Goal: Navigation & Orientation: Find specific page/section

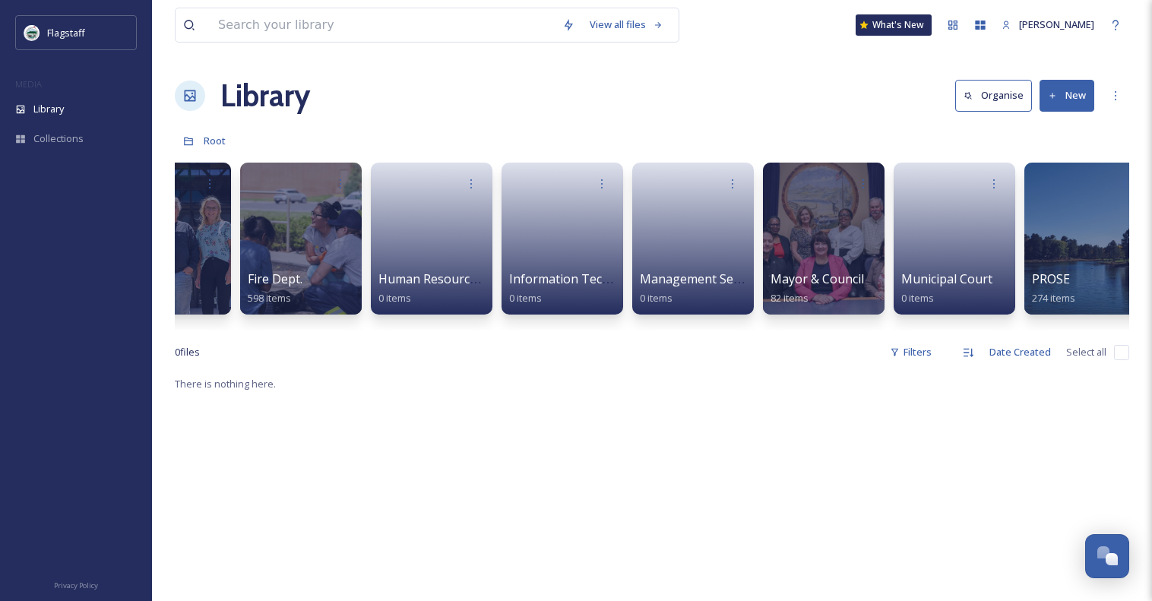
scroll to position [0, 725]
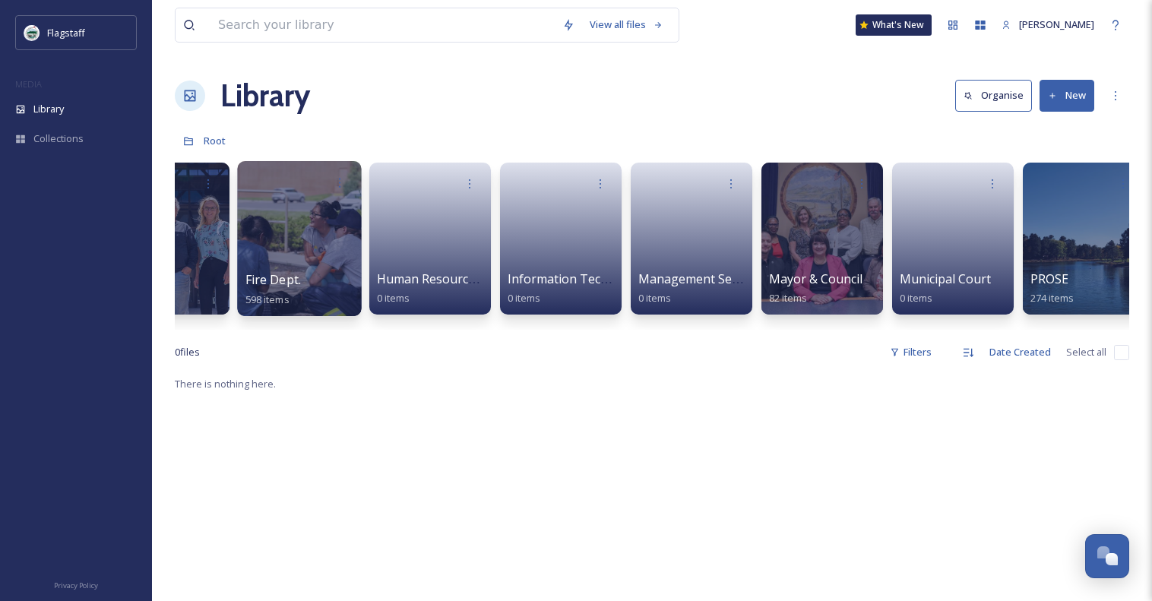
click at [281, 233] on div at bounding box center [299, 238] width 124 height 155
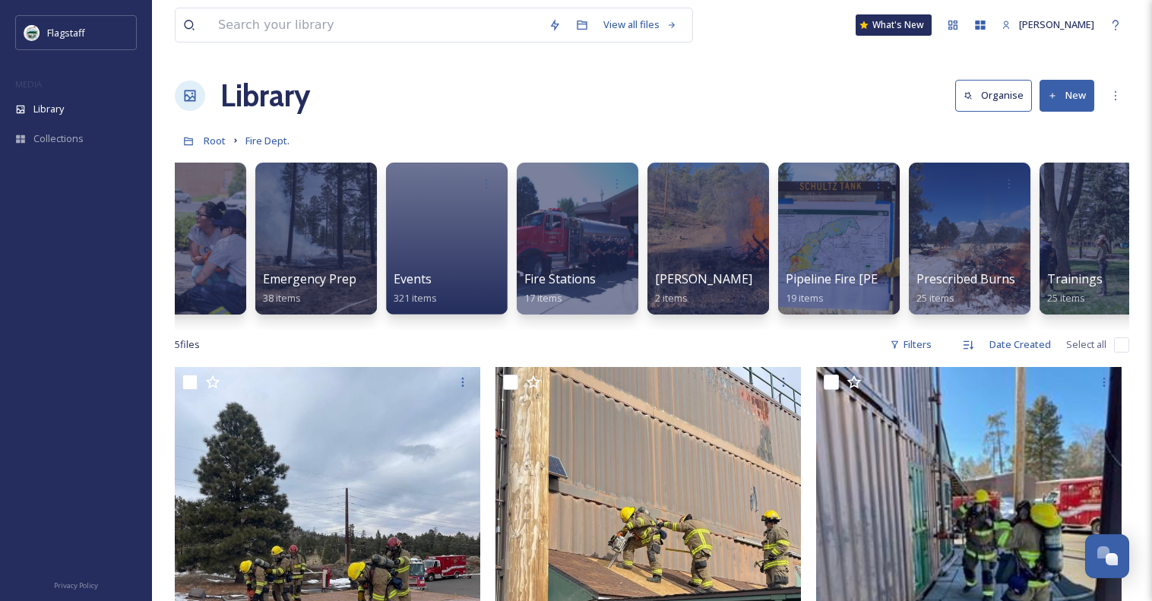
scroll to position [0, 353]
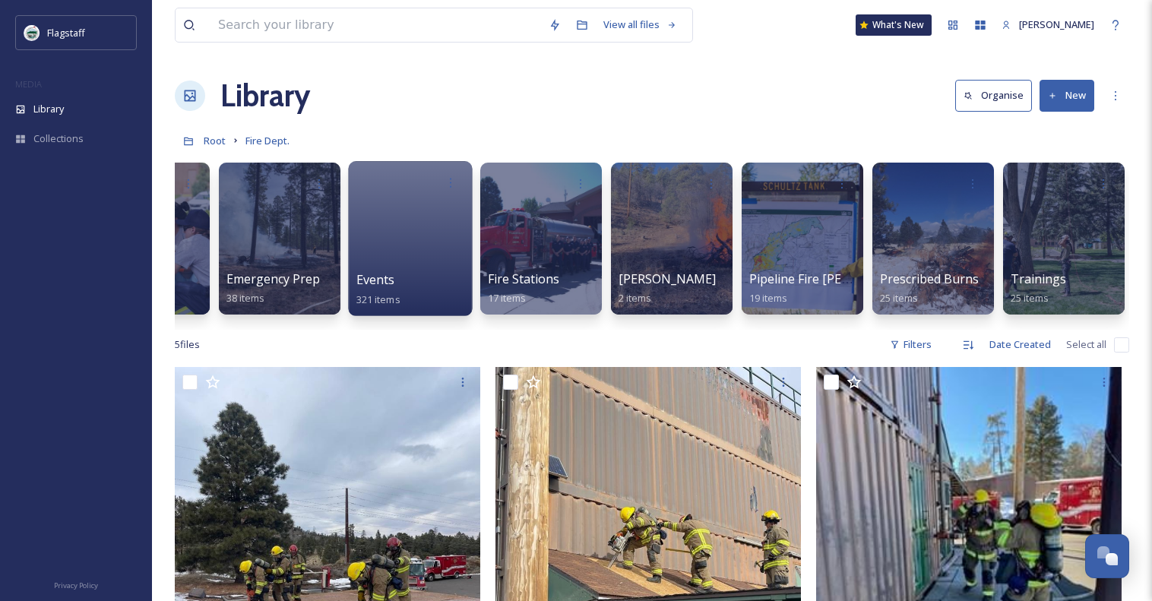
click at [438, 273] on div "Events 321 items" at bounding box center [410, 289] width 109 height 38
click at [387, 236] on div at bounding box center [410, 238] width 124 height 155
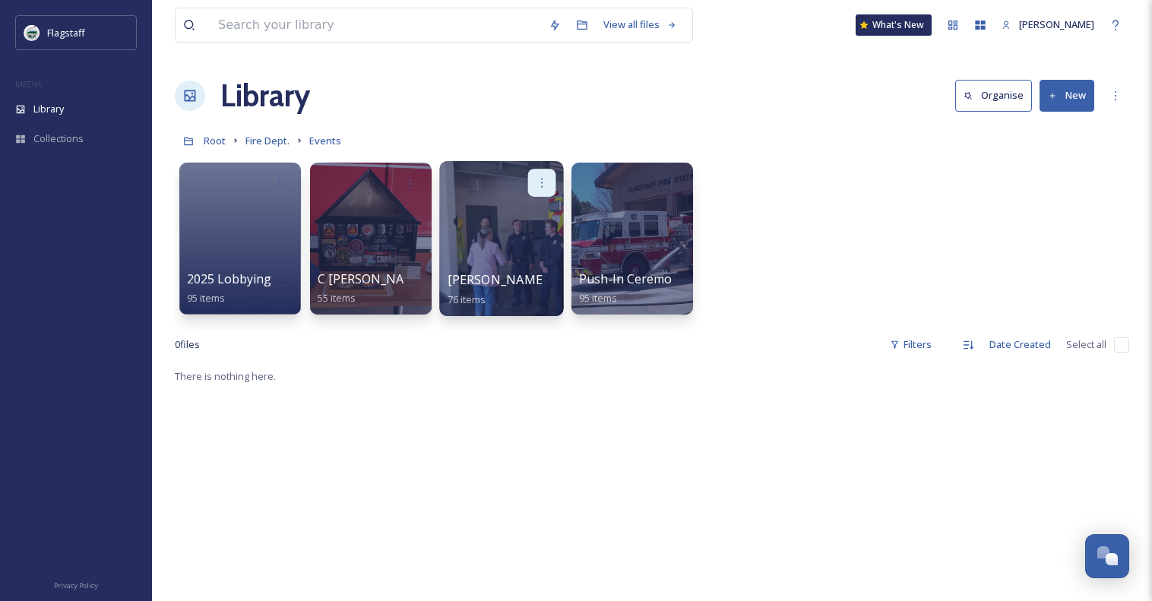
click at [536, 196] on div at bounding box center [542, 183] width 28 height 28
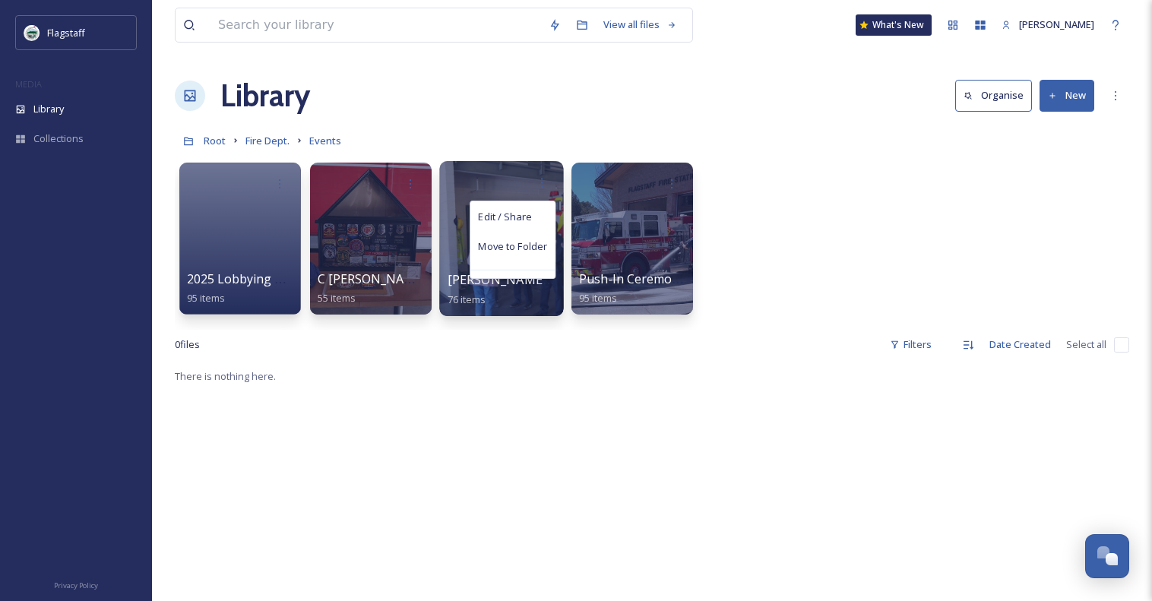
click at [486, 185] on div "Edit / Share Move to Folder" at bounding box center [501, 183] width 109 height 28
click at [509, 221] on div at bounding box center [501, 238] width 124 height 155
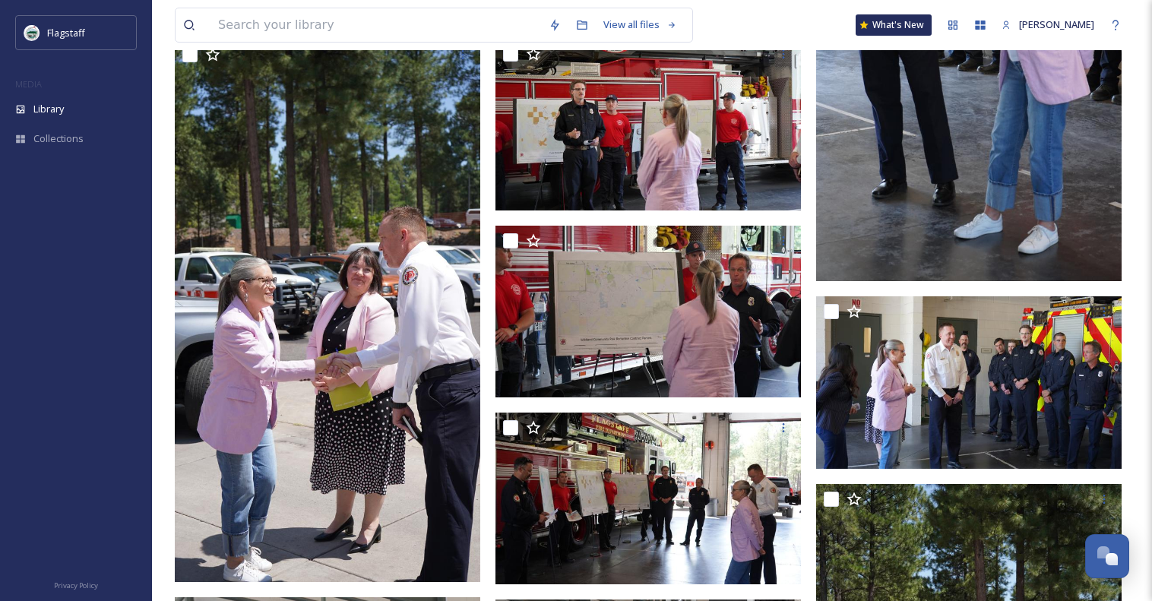
scroll to position [6953, 0]
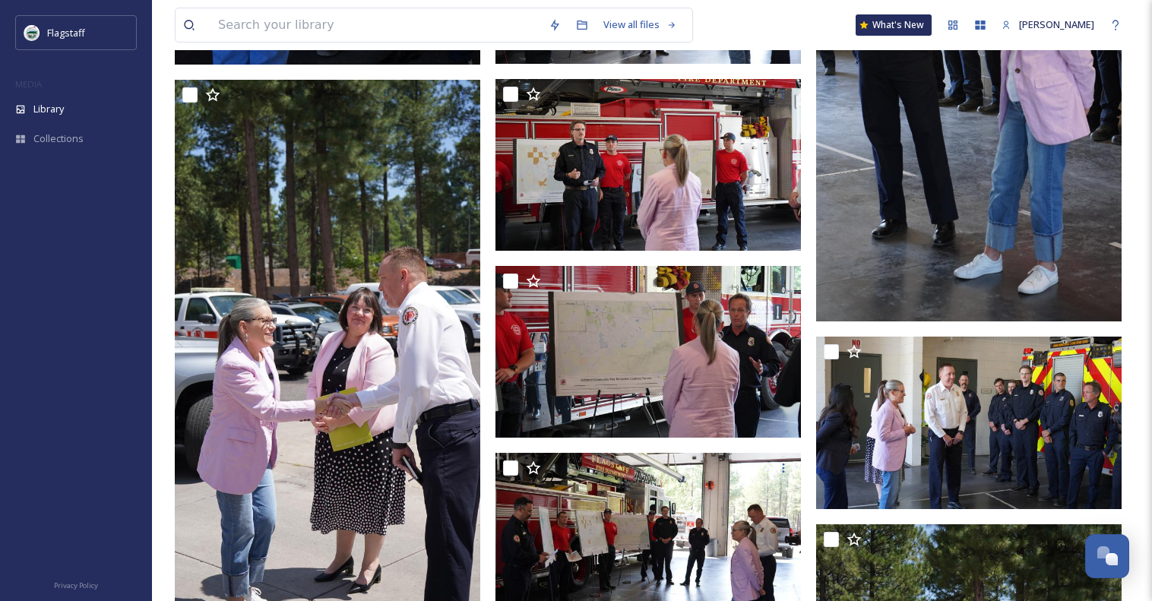
scroll to position [6926, 0]
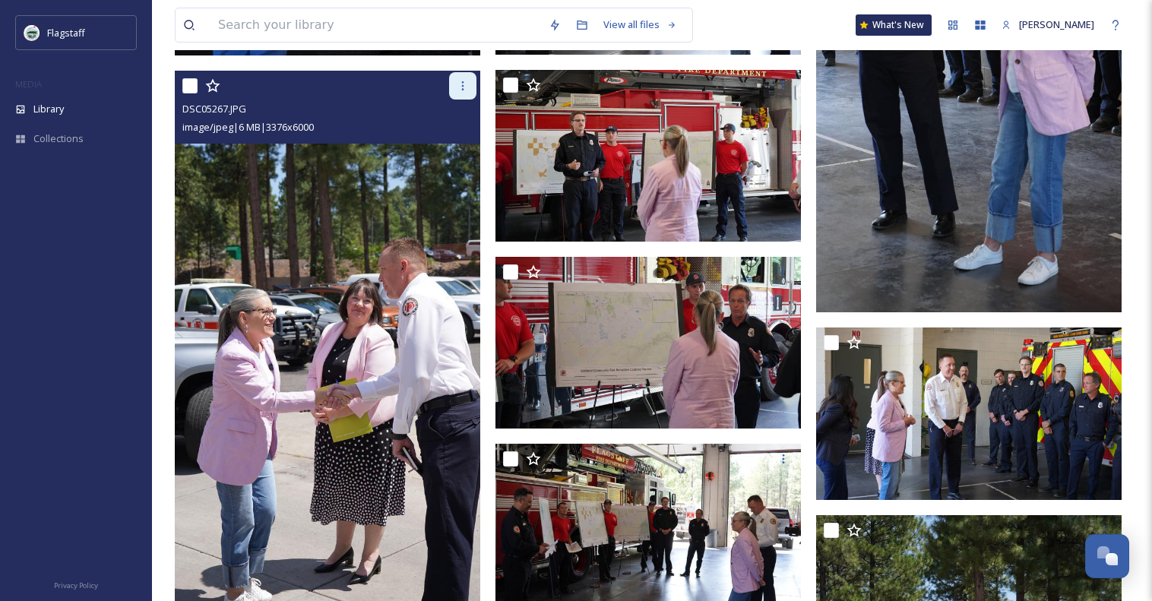
click at [459, 92] on div at bounding box center [462, 85] width 27 height 27
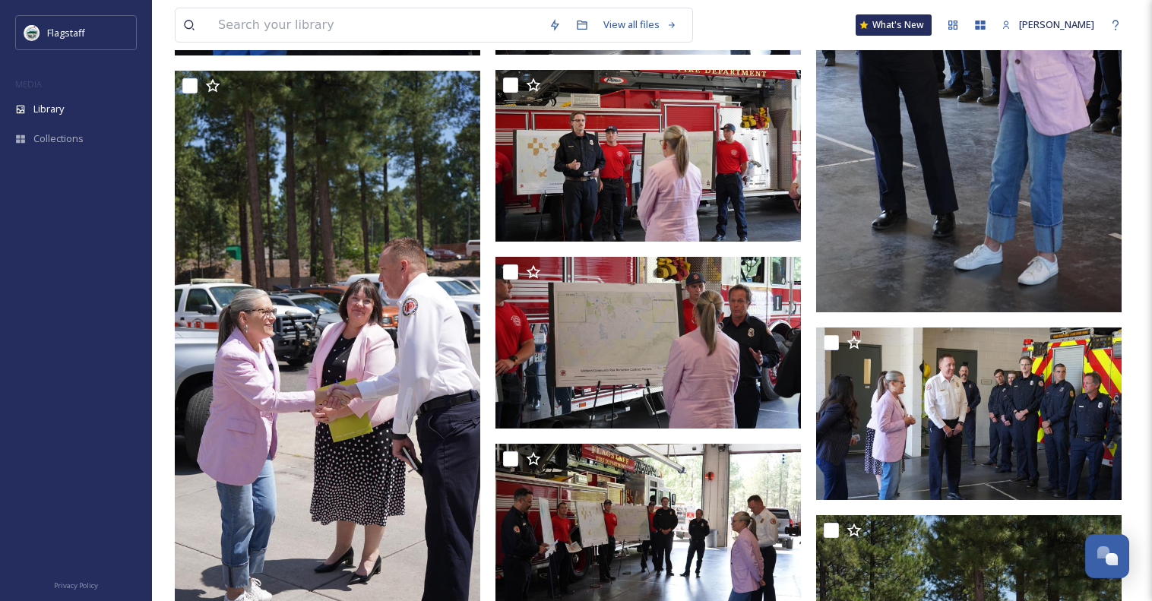
click at [125, 371] on div at bounding box center [76, 371] width 152 height 391
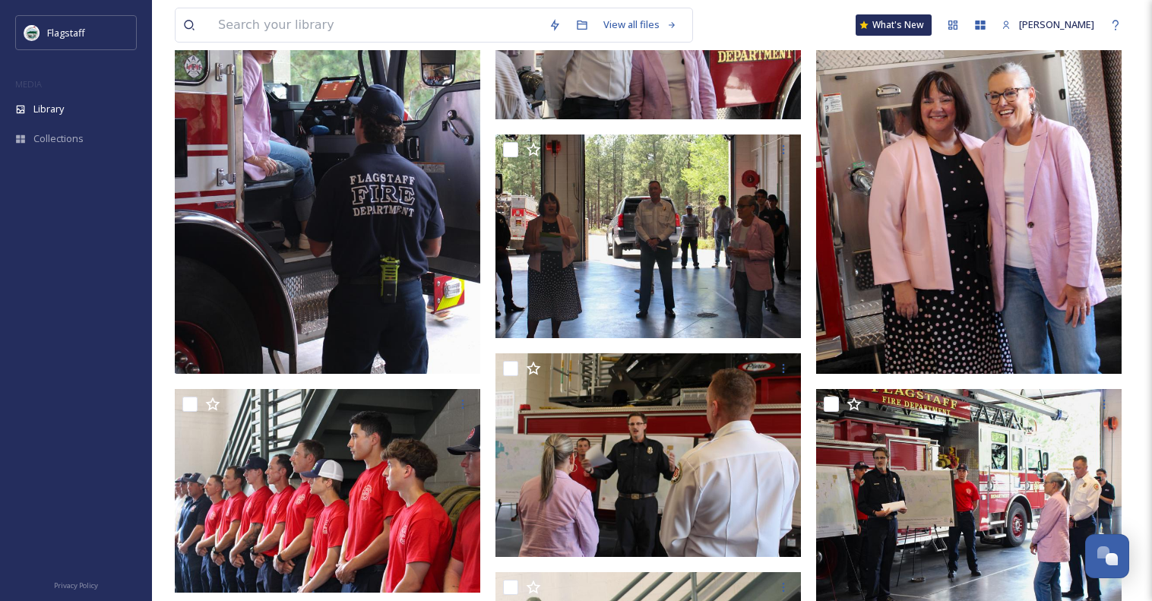
scroll to position [0, 0]
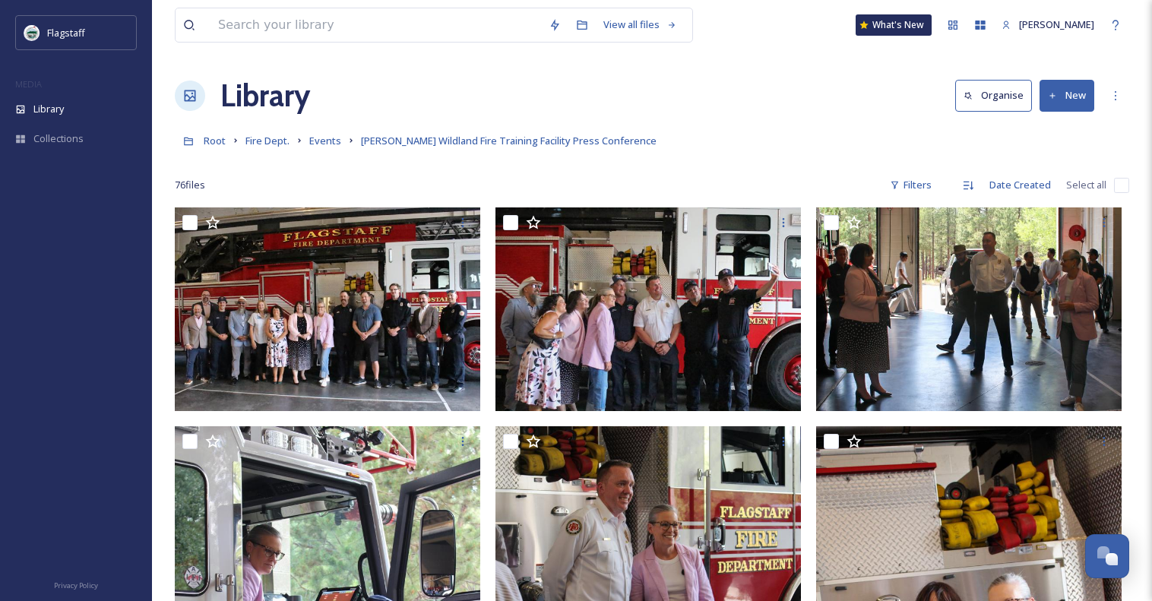
click at [811, 75] on div "Library Organise New" at bounding box center [652, 96] width 954 height 46
click at [96, 254] on div at bounding box center [76, 371] width 152 height 391
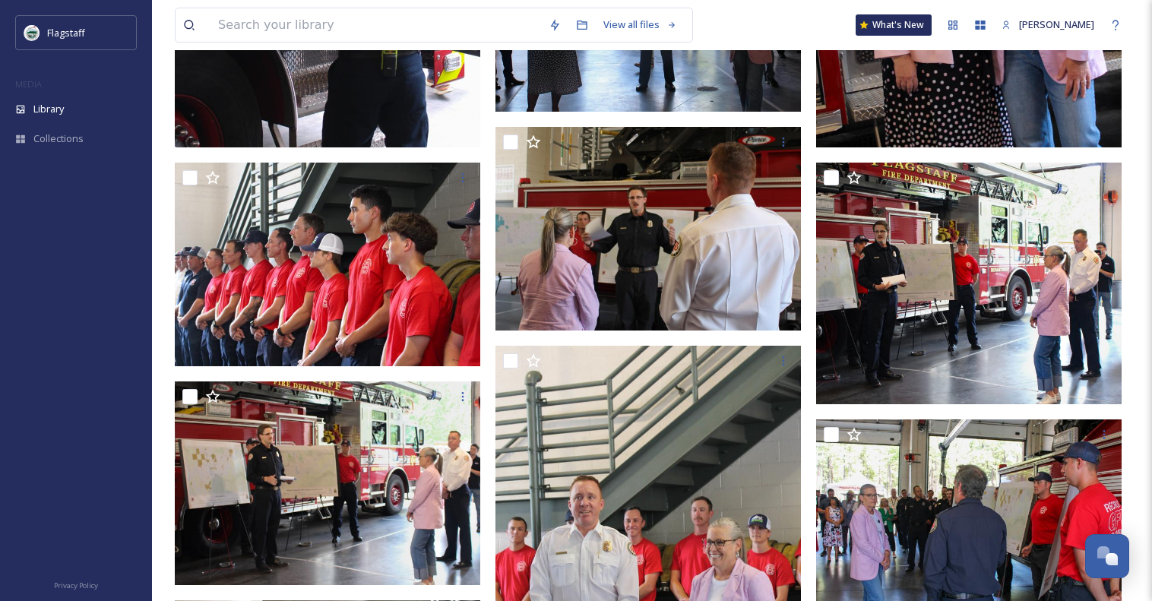
scroll to position [758, 0]
